Goal: Transaction & Acquisition: Purchase product/service

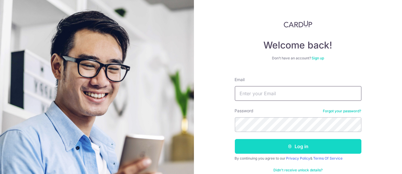
type input "ethel@edithpatisserie.com"
click at [268, 147] on button "Log in" at bounding box center [298, 146] width 127 height 15
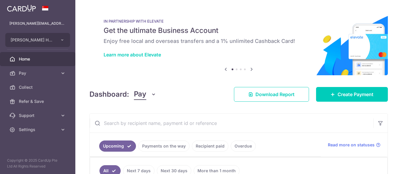
scroll to position [65, 0]
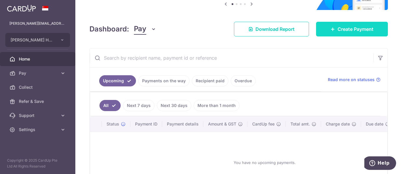
click at [342, 33] on link "Create Payment" at bounding box center [352, 29] width 72 height 15
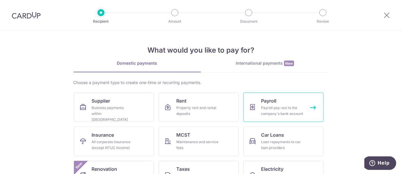
click at [278, 108] on div "Payroll pay-out to the company's bank account" at bounding box center [282, 111] width 42 height 12
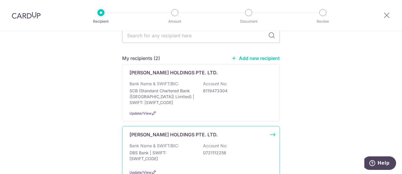
scroll to position [98, 0]
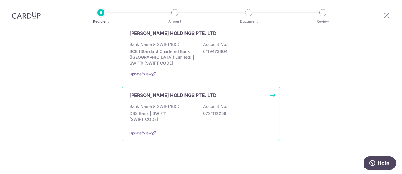
click at [215, 121] on div "Bank Name & SWIFT/BIC: DBS Bank | SWIFT: DBSSSGSGXXX Account No: 0721112256" at bounding box center [200, 115] width 143 height 22
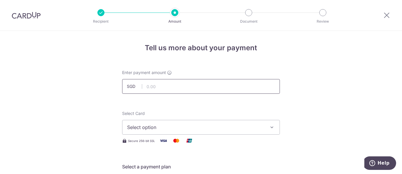
click at [218, 80] on input "text" at bounding box center [201, 86] width 158 height 15
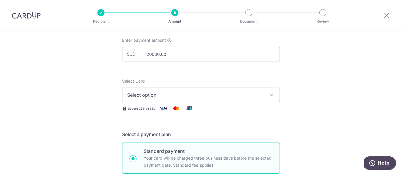
type input "20,000.00"
click at [182, 97] on span "Select option" at bounding box center [195, 95] width 137 height 7
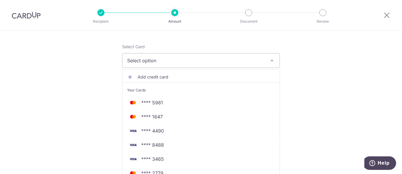
scroll to position [98, 0]
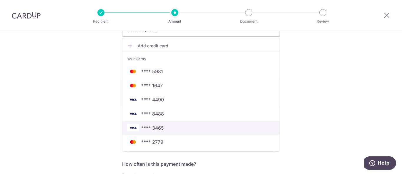
click at [142, 125] on span "**** 3465" at bounding box center [152, 127] width 23 height 7
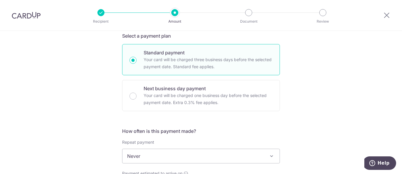
scroll to position [131, 0]
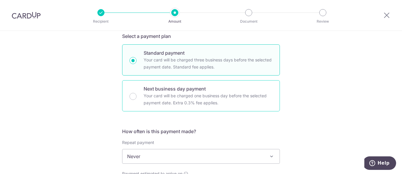
click at [235, 104] on p "Your card will be charged one business day before the selected payment date. Ex…" at bounding box center [208, 99] width 129 height 14
click at [137, 100] on input "Next business day payment Your card will be charged one business day before the…" at bounding box center [132, 96] width 7 height 7
radio input "false"
radio input "true"
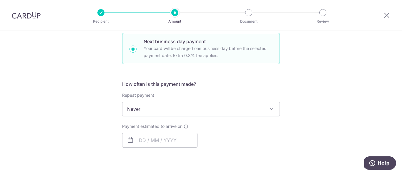
scroll to position [196, 0]
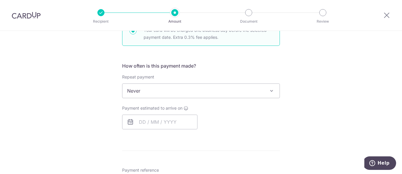
click at [239, 93] on span "Never" at bounding box center [200, 91] width 157 height 14
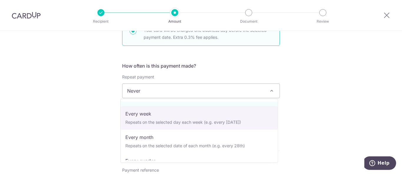
scroll to position [32, 0]
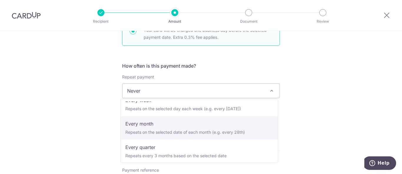
drag, startPoint x: 340, startPoint y: 106, endPoint x: 313, endPoint y: 102, distance: 27.0
click at [340, 106] on div "Tell us more about your payment Enter payment amount SGD 20,000.00 20000.00 Sel…" at bounding box center [201, 128] width 402 height 586
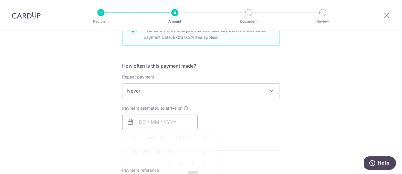
click at [140, 122] on input "text" at bounding box center [159, 122] width 75 height 15
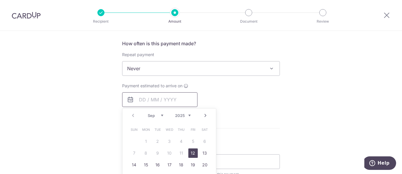
scroll to position [229, 0]
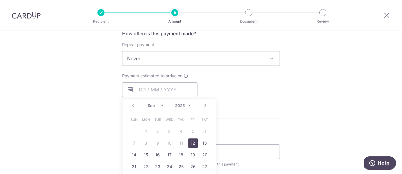
drag, startPoint x: 188, startPoint y: 140, endPoint x: 222, endPoint y: 134, distance: 34.1
click at [188, 140] on link "12" at bounding box center [192, 143] width 9 height 9
type input "12/09/2025"
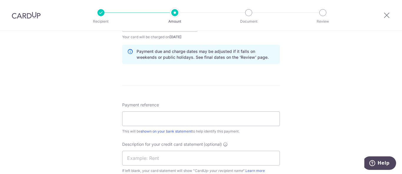
scroll to position [327, 0]
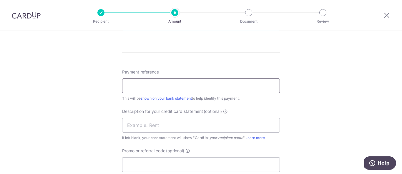
click at [184, 87] on input "Payment reference" at bounding box center [201, 86] width 158 height 15
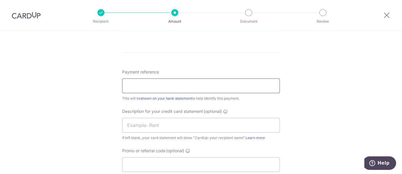
click at [163, 87] on input "Payment reference" at bounding box center [201, 86] width 158 height 15
type input "Edith Patisserie - SOA-PR"
click at [170, 129] on input "text" at bounding box center [201, 125] width 158 height 15
click at [161, 120] on input "text" at bounding box center [201, 125] width 158 height 15
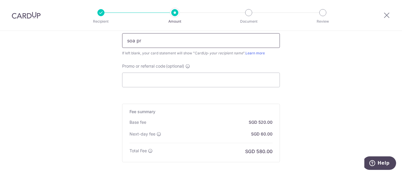
scroll to position [458, 0]
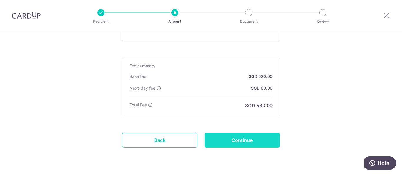
type input "soa pr"
click at [250, 137] on input "Continue" at bounding box center [242, 140] width 75 height 15
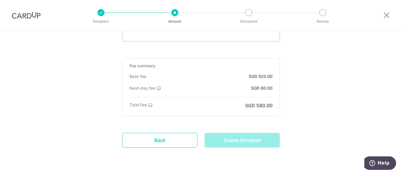
type input "Create Schedule"
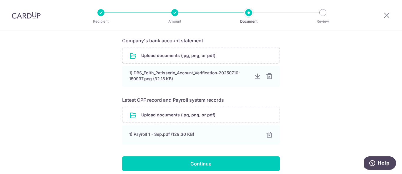
click at [275, 105] on form "Your supporting documents will enable us to approve your payments smoothly! Ple…" at bounding box center [201, 71] width 158 height 201
click at [269, 130] on div "1) Payroll 1 - Sep.pdf (129.30 KB) 100% Done Download" at bounding box center [201, 134] width 158 height 19
click at [266, 132] on div at bounding box center [269, 135] width 7 height 7
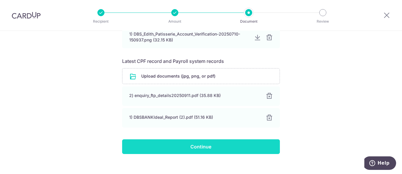
scroll to position [145, 0]
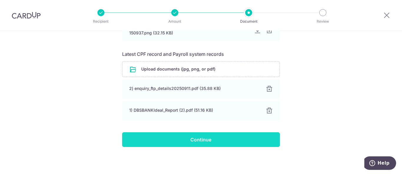
click at [220, 142] on input "Continue" at bounding box center [201, 139] width 158 height 15
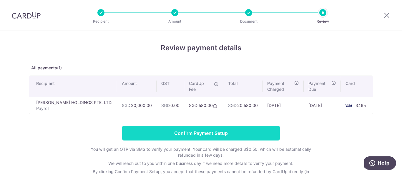
click at [220, 131] on input "Confirm Payment Setup" at bounding box center [201, 133] width 158 height 15
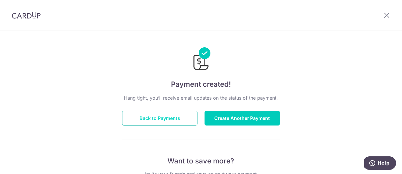
click at [171, 113] on button "Back to Payments" at bounding box center [159, 118] width 75 height 15
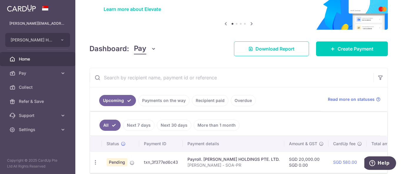
scroll to position [75, 0]
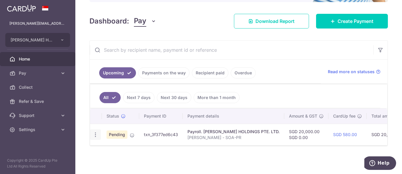
click at [96, 134] on icon "button" at bounding box center [95, 135] width 6 height 6
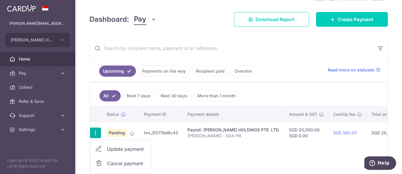
click at [109, 146] on span "Update payment" at bounding box center [127, 149] width 40 height 7
radio input "true"
type input "20,000.00"
type input "12/09/2025"
type input "Edith Patisserie - SOA-PR"
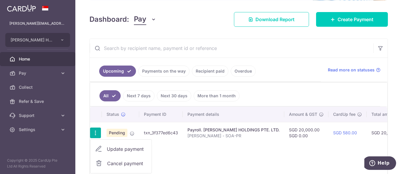
type input "soa pr"
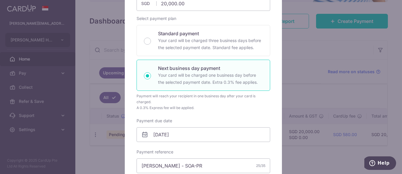
scroll to position [65, 0]
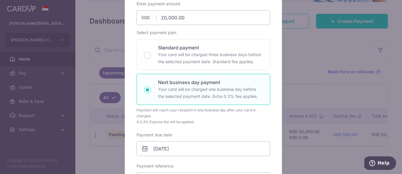
click at [316, 68] on div "Edit payment By clicking apply, you will make changes to all payments to EDITH …" at bounding box center [201, 87] width 402 height 174
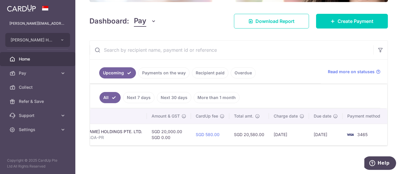
scroll to position [0, 0]
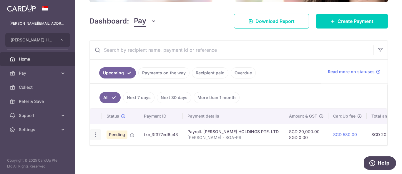
click at [90, 132] on div "Update payment Cancel payment" at bounding box center [95, 134] width 11 height 11
click at [94, 132] on icon "button" at bounding box center [95, 135] width 6 height 6
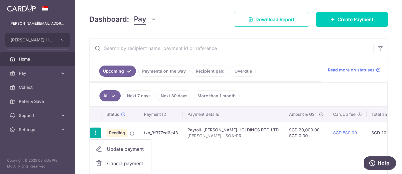
click at [108, 146] on span "Update payment" at bounding box center [127, 149] width 40 height 7
radio input "true"
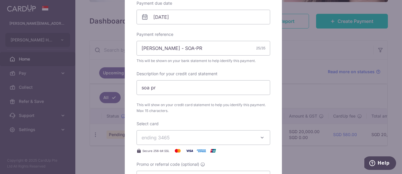
scroll to position [229, 0]
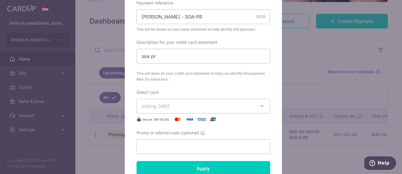
click at [179, 107] on span "ending 3465" at bounding box center [198, 106] width 113 height 7
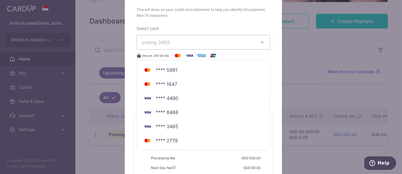
scroll to position [240, 0]
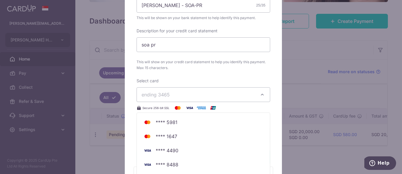
click at [232, 81] on div "Select card ending 3465 **** 5981 **** 1647 **** 4490 **** 8488 **** 3465 **** …" at bounding box center [204, 95] width 134 height 34
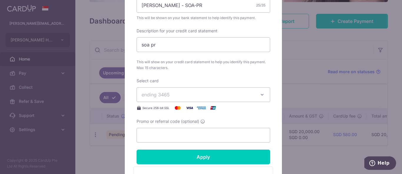
click at [333, 76] on div "Edit payment By clicking apply, you will make changes to all payments to [PERSO…" at bounding box center [201, 87] width 402 height 174
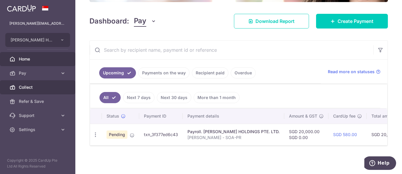
click at [58, 80] on li "Collect" at bounding box center [37, 87] width 75 height 14
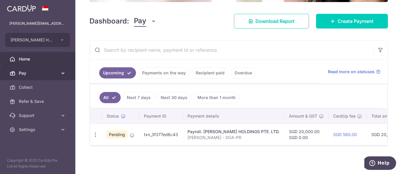
click at [57, 77] on link "Pay" at bounding box center [37, 73] width 75 height 14
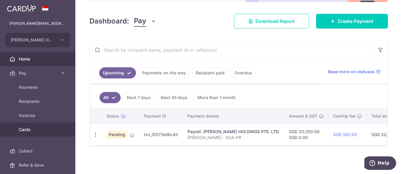
click at [38, 128] on span "Cards" at bounding box center [38, 130] width 39 height 6
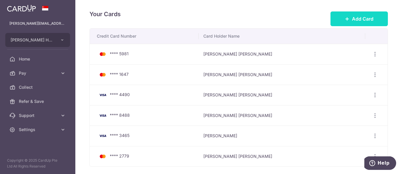
click at [348, 16] on button "Add Card" at bounding box center [358, 18] width 57 height 15
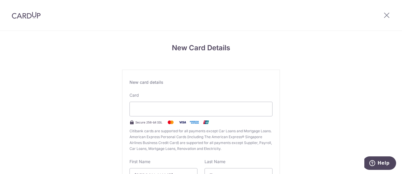
click at [340, 112] on div "New Card Details New card details Card Secure 256-bit SSL Citibank cards are su…" at bounding box center [201, 154] width 402 height 247
click at [303, 88] on div "New Card Details New card details Card Secure 256-bit SSL Citibank cards are su…" at bounding box center [201, 154] width 402 height 247
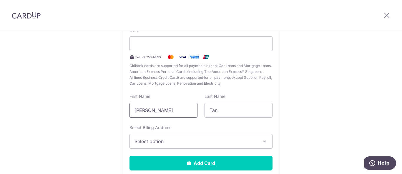
drag, startPoint x: 167, startPoint y: 110, endPoint x: 118, endPoint y: 99, distance: 50.2
click at [118, 99] on div "New Card Details New card details Card Secure 256-bit SSL Citibank cards are su…" at bounding box center [201, 89] width 402 height 247
type input "[PERSON_NAME]"
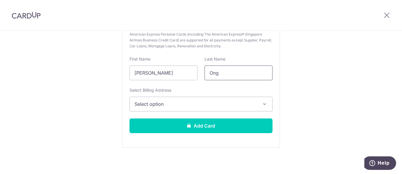
scroll to position [103, 0]
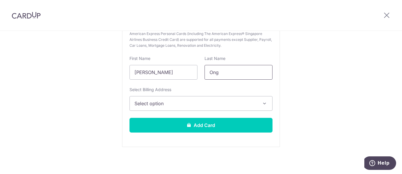
type input "Ong"
click at [179, 107] on button "Select option" at bounding box center [200, 103] width 143 height 15
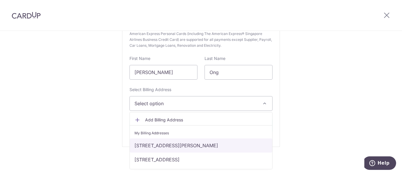
click at [181, 148] on link "93 Prince Charles Crescent, #11-02, Singapore, Central Singapore, Singapore-159…" at bounding box center [201, 146] width 142 height 14
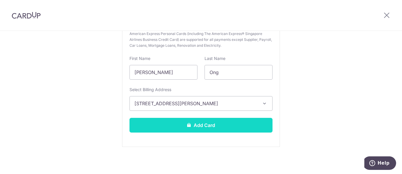
click at [182, 130] on button "Add Card" at bounding box center [200, 125] width 143 height 15
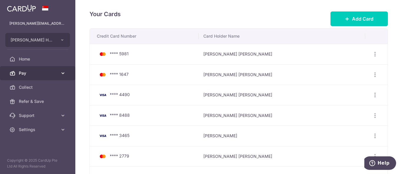
click at [60, 73] on icon at bounding box center [63, 73] width 6 height 6
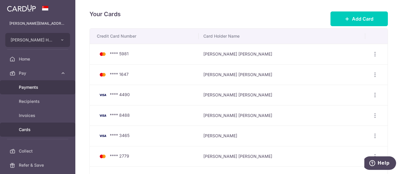
click at [62, 84] on link "Payments" at bounding box center [37, 87] width 75 height 14
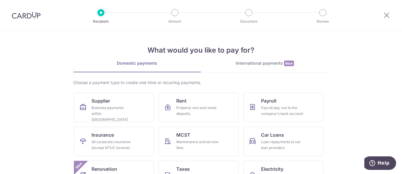
click at [392, 16] on div at bounding box center [386, 15] width 31 height 31
click at [388, 16] on icon at bounding box center [386, 14] width 7 height 7
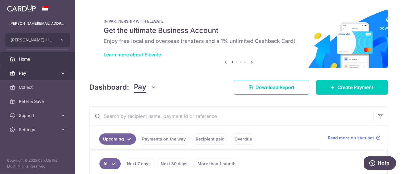
click at [63, 74] on icon at bounding box center [63, 73] width 6 height 6
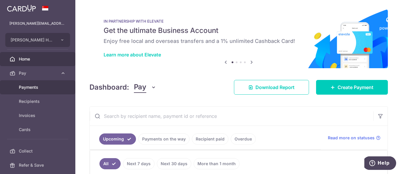
click at [53, 84] on span "Payments" at bounding box center [38, 87] width 39 height 6
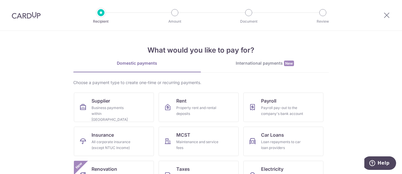
scroll to position [32, 0]
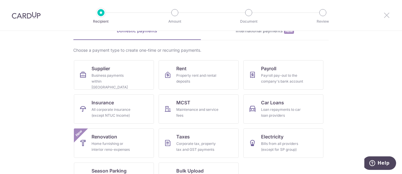
click at [389, 15] on icon at bounding box center [386, 14] width 7 height 7
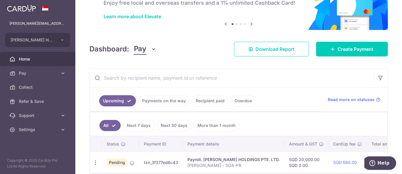
scroll to position [68, 0]
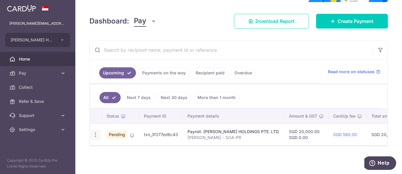
click at [96, 132] on icon "button" at bounding box center [95, 135] width 6 height 6
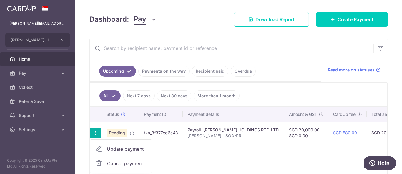
click at [104, 143] on link "Update payment" at bounding box center [120, 149] width 61 height 14
radio input "true"
type input "20,000.00"
type input "[DATE]"
type input "[PERSON_NAME] - SOA-PR"
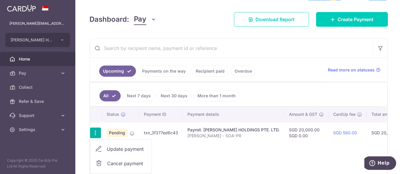
type input "soa pr"
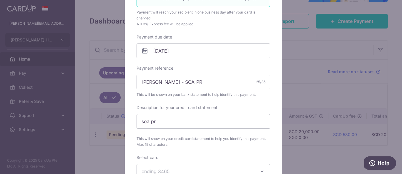
scroll to position [229, 0]
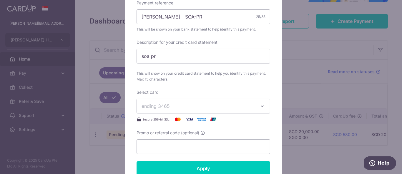
click at [167, 107] on span "ending 3465" at bounding box center [156, 106] width 28 height 6
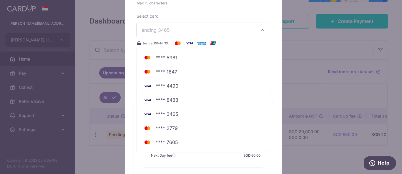
scroll to position [360, 0]
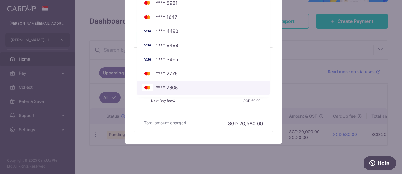
click at [184, 90] on span "**** 7605" at bounding box center [204, 87] width 124 height 7
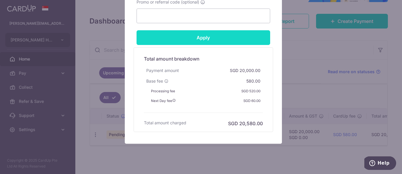
click at [203, 32] on input "Apply" at bounding box center [204, 37] width 134 height 15
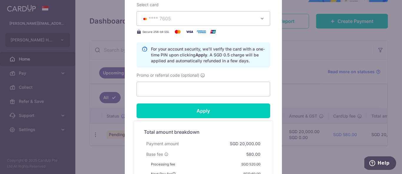
scroll to position [259, 0]
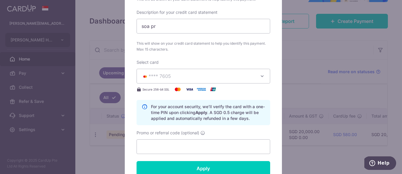
type input "Successfully Applied"
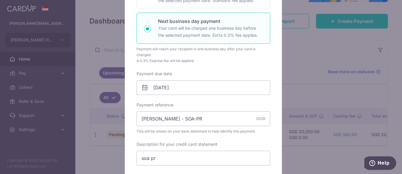
scroll to position [127, 0]
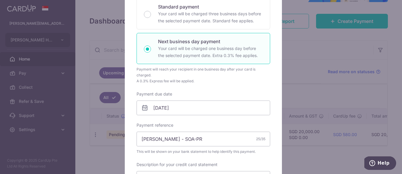
click at [296, 47] on div "Edit payment By clicking apply, you will make changes to all payments to EDITH …" at bounding box center [201, 87] width 402 height 174
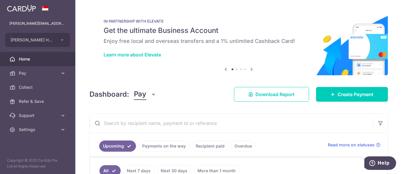
scroll to position [75, 0]
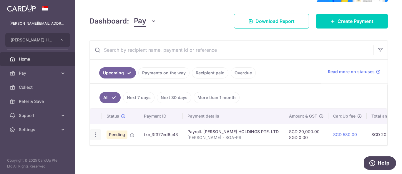
click at [94, 133] on icon "button" at bounding box center [95, 135] width 6 height 6
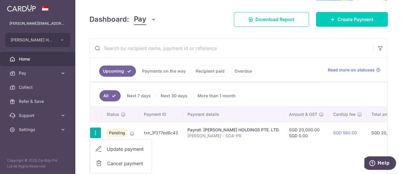
click at [108, 146] on span "Update payment" at bounding box center [127, 149] width 40 height 7
radio input "true"
type input "20,000.00"
type input "[DATE]"
type input "[PERSON_NAME] - SOA-PR"
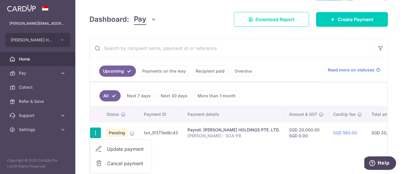
type input "soa pr"
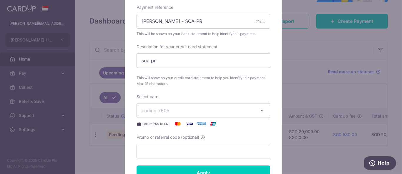
scroll to position [261, 0]
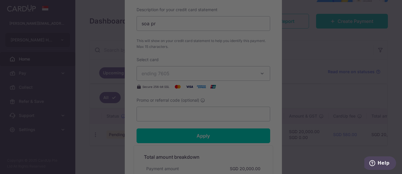
click at [326, 54] on div at bounding box center [203, 88] width 406 height 176
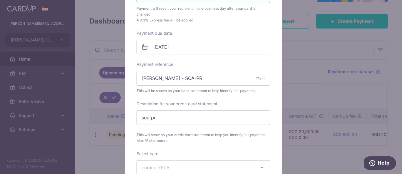
scroll to position [131, 0]
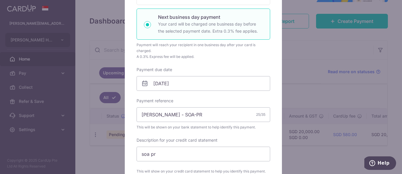
click at [297, 40] on div "Edit payment By clicking apply, you will make changes to all payments to EDITH …" at bounding box center [201, 87] width 402 height 174
